Goal: Task Accomplishment & Management: Use online tool/utility

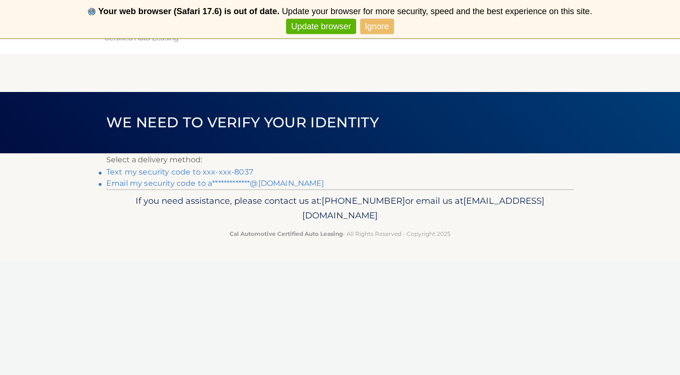
click at [226, 171] on link "Text my security code to xxx-xxx-8037" at bounding box center [179, 172] width 147 height 9
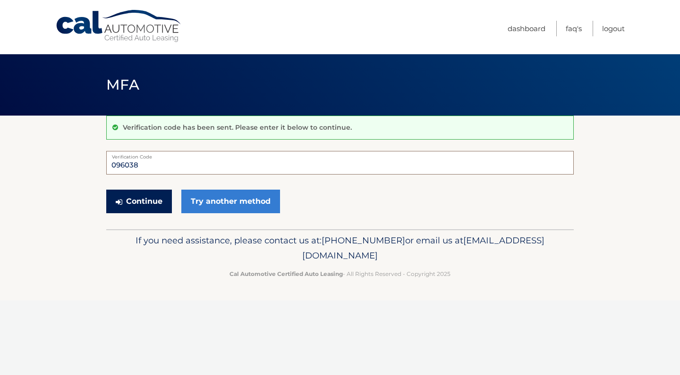
type input "096038"
click at [153, 196] on button "Continue" at bounding box center [139, 202] width 66 height 24
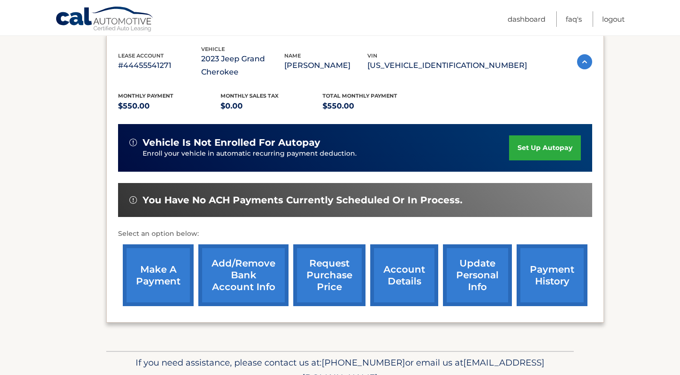
scroll to position [164, 0]
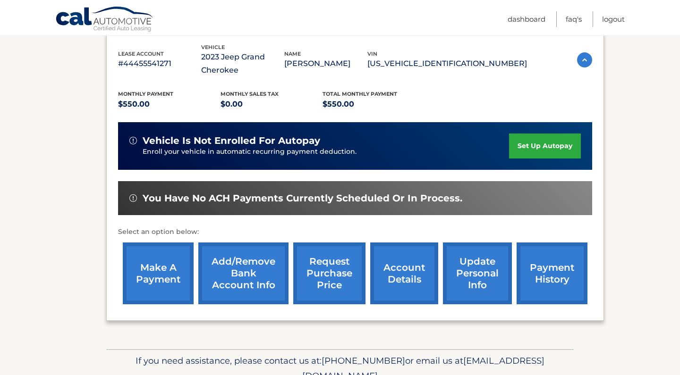
click at [143, 278] on link "make a payment" at bounding box center [158, 274] width 71 height 62
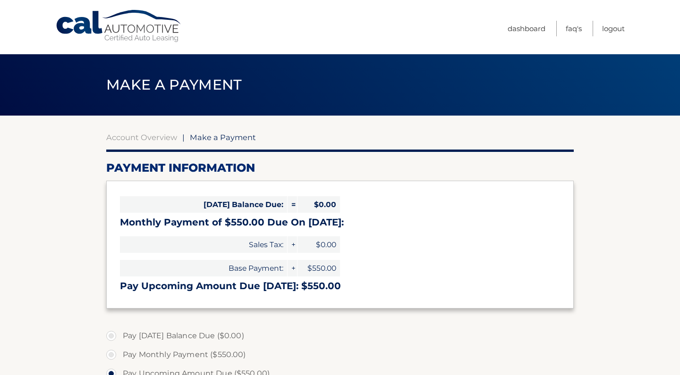
select select "ZDBjMjBjNTktZGY2OS00YThhLWEwOTMtNDRhZjg5N2EwMDY3"
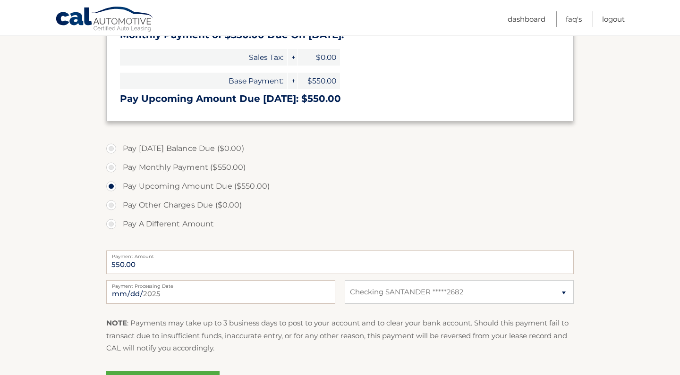
scroll to position [257, 0]
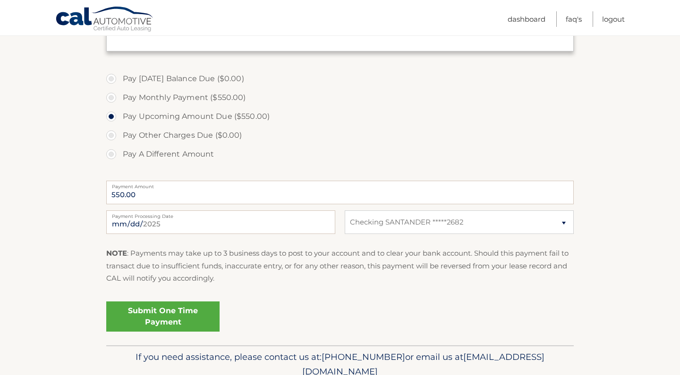
click at [197, 323] on link "Submit One Time Payment" at bounding box center [162, 317] width 113 height 30
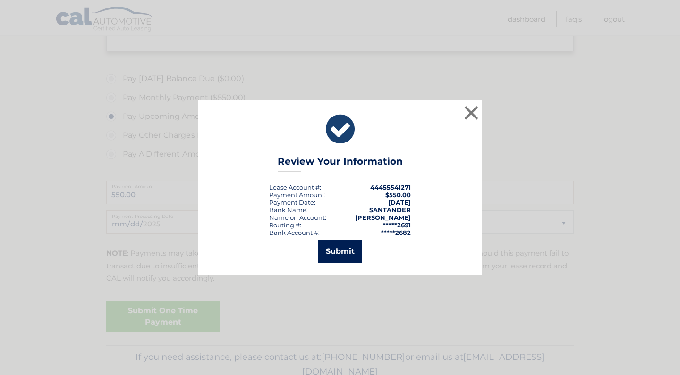
click at [344, 244] on button "Submit" at bounding box center [340, 251] width 44 height 23
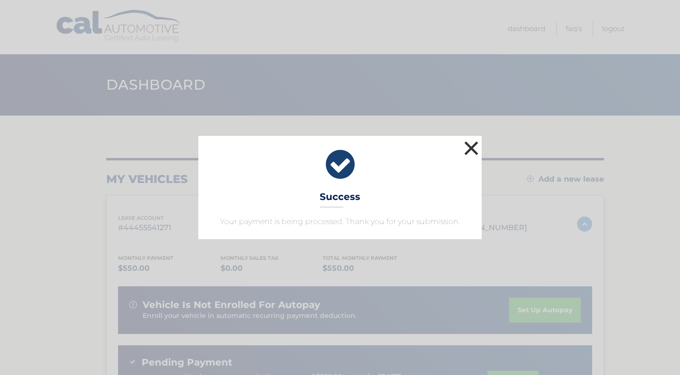
click at [470, 147] on button "×" at bounding box center [471, 148] width 19 height 19
